Goal: Task Accomplishment & Management: Complete application form

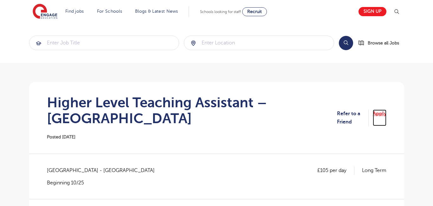
click at [378, 115] on link "Apply" at bounding box center [380, 117] width 14 height 17
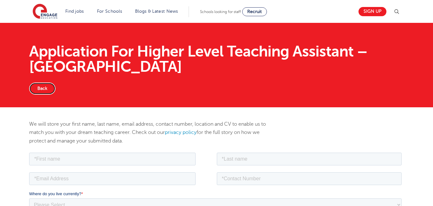
click at [40, 91] on link "Back" at bounding box center [42, 88] width 26 height 12
click at [43, 87] on link "Back" at bounding box center [42, 88] width 26 height 12
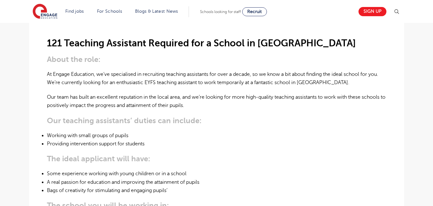
scroll to position [175, 0]
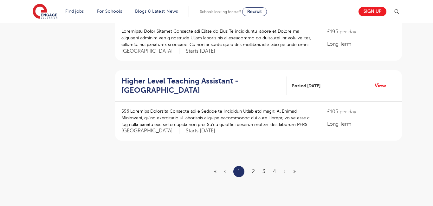
scroll to position [734, 0]
click at [253, 171] on link "2" at bounding box center [253, 171] width 3 height 6
